Goal: Task Accomplishment & Management: Use online tool/utility

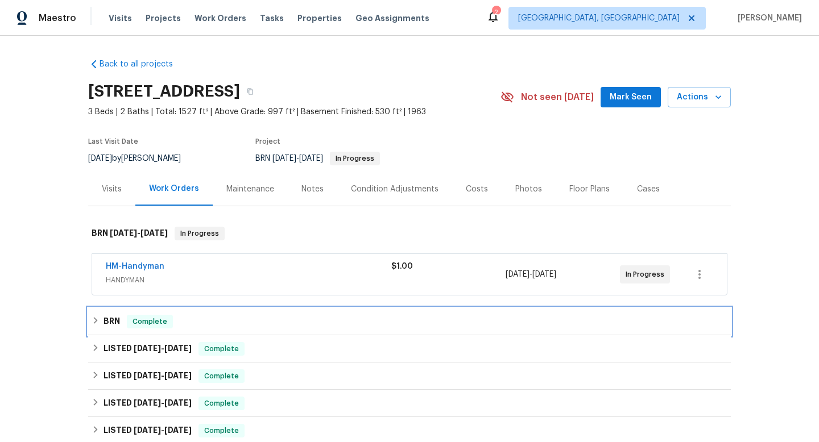
click at [96, 319] on icon at bounding box center [96, 321] width 8 height 8
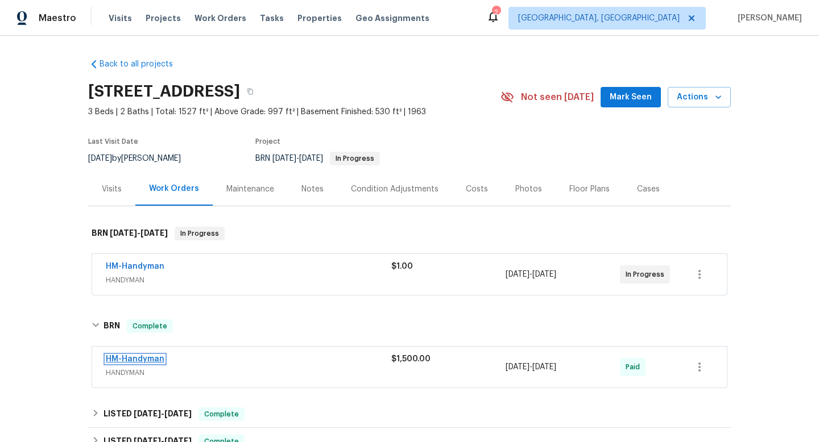
click at [146, 358] on link "HM-Handyman" at bounding box center [135, 359] width 59 height 8
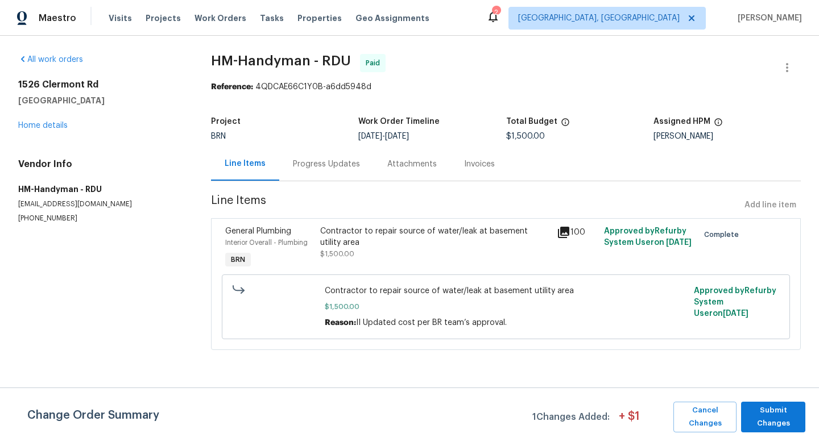
click at [565, 230] on icon at bounding box center [563, 232] width 11 height 11
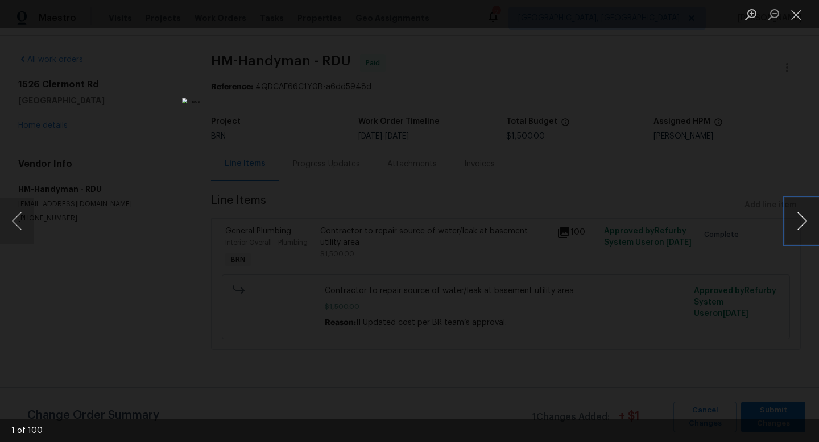
click at [801, 221] on button "Next image" at bounding box center [802, 220] width 34 height 45
click at [800, 221] on button "Next image" at bounding box center [802, 220] width 34 height 45
click at [799, 222] on button "Next image" at bounding box center [802, 220] width 34 height 45
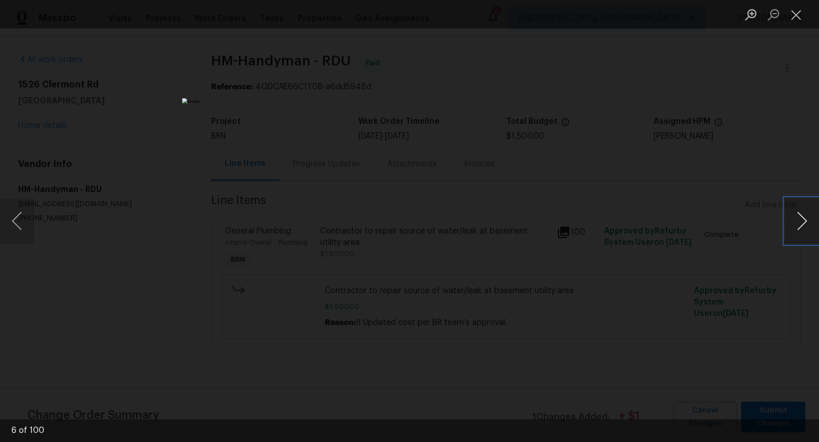
click at [799, 222] on button "Next image" at bounding box center [802, 220] width 34 height 45
click at [798, 222] on button "Next image" at bounding box center [802, 220] width 34 height 45
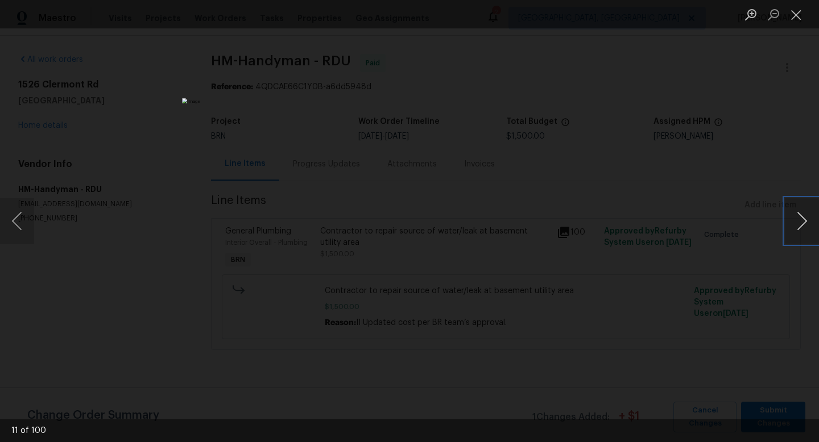
click at [798, 222] on button "Next image" at bounding box center [802, 220] width 34 height 45
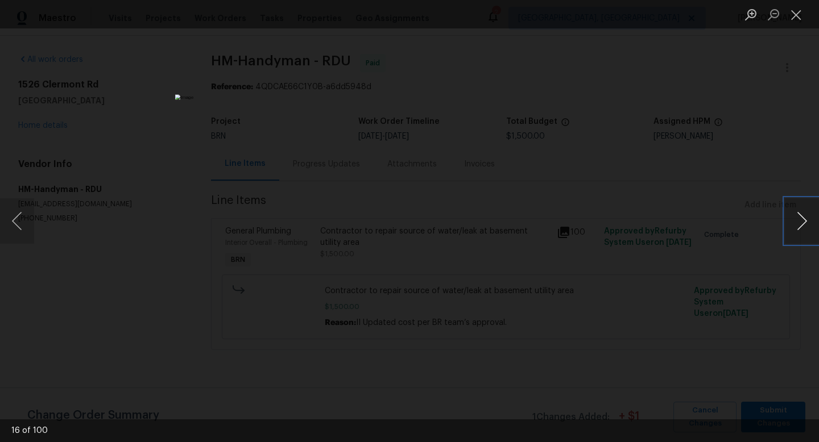
click at [798, 222] on button "Next image" at bounding box center [802, 220] width 34 height 45
click at [797, 222] on button "Next image" at bounding box center [802, 220] width 34 height 45
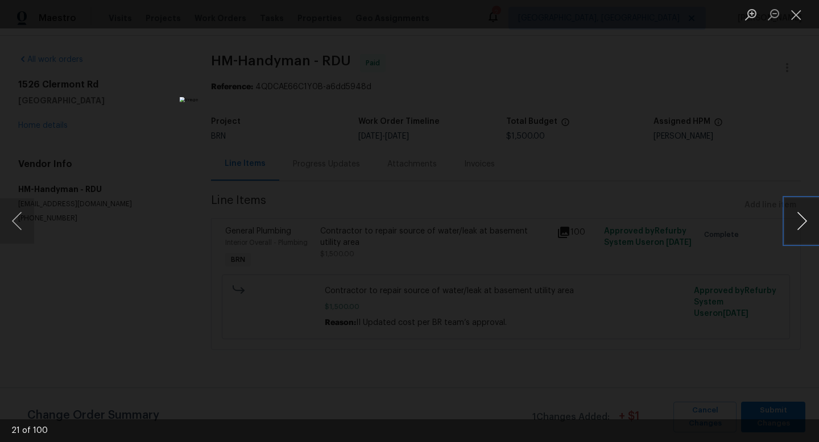
click at [797, 222] on button "Next image" at bounding box center [802, 220] width 34 height 45
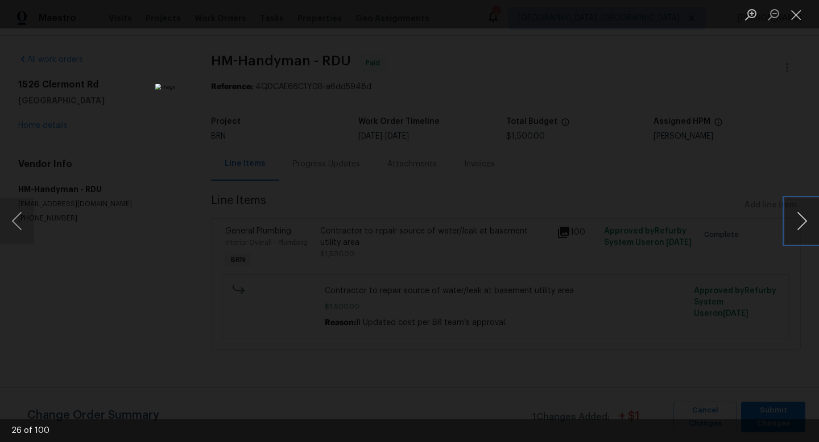
click at [797, 222] on button "Next image" at bounding box center [802, 220] width 34 height 45
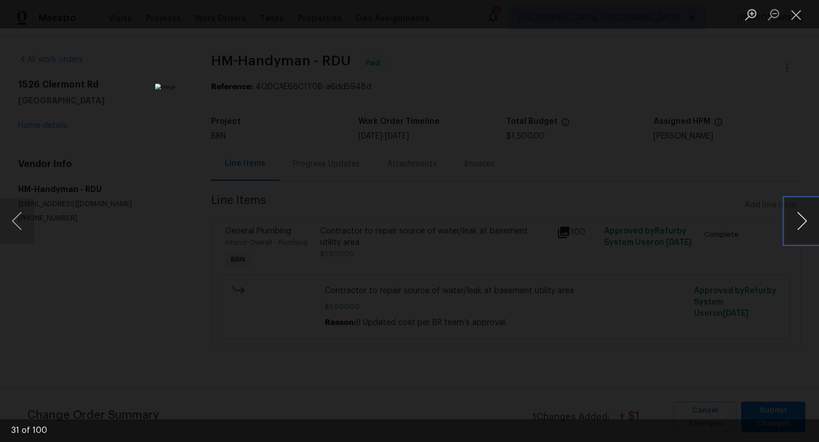
click at [797, 222] on button "Next image" at bounding box center [802, 220] width 34 height 45
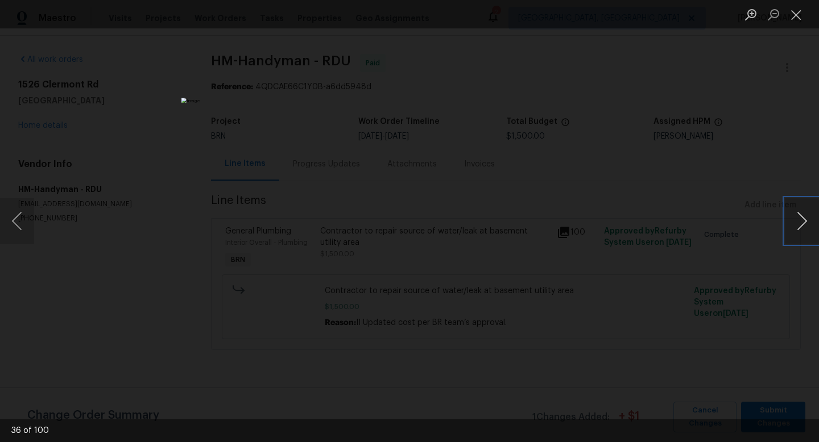
click at [797, 222] on button "Next image" at bounding box center [802, 220] width 34 height 45
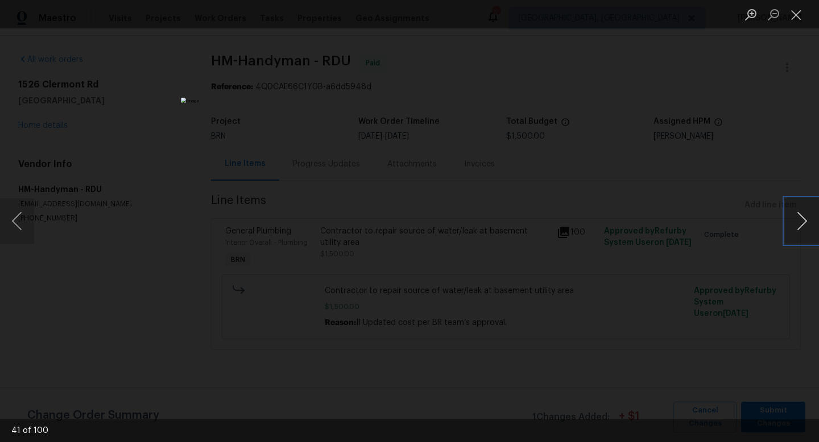
click at [797, 222] on button "Next image" at bounding box center [802, 220] width 34 height 45
click at [727, 198] on div "Lightbox" at bounding box center [409, 221] width 819 height 442
